Goal: Information Seeking & Learning: Learn about a topic

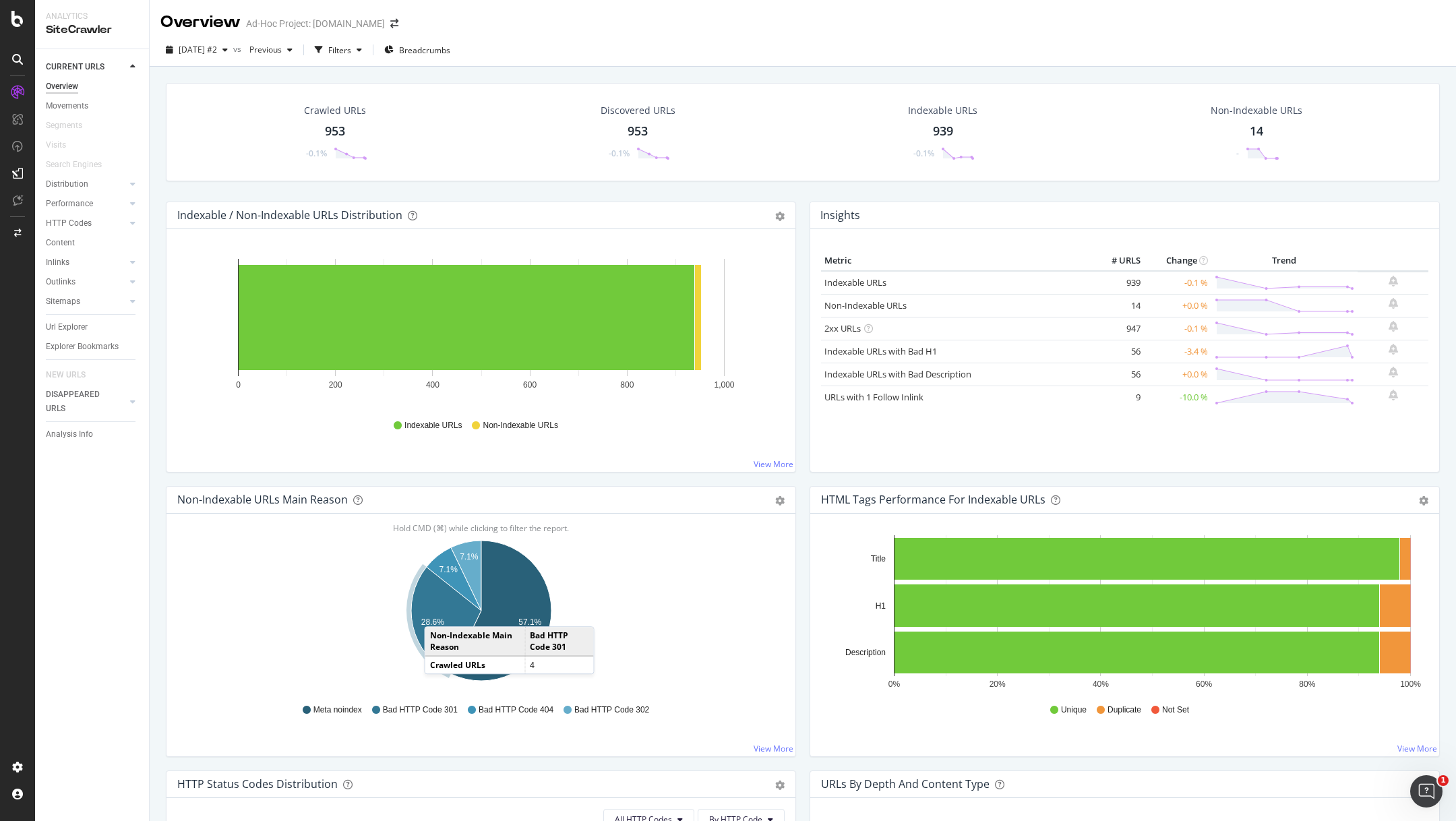
click at [437, 612] on icon "A chart." at bounding box center [446, 620] width 70 height 107
